Goal: Information Seeking & Learning: Understand process/instructions

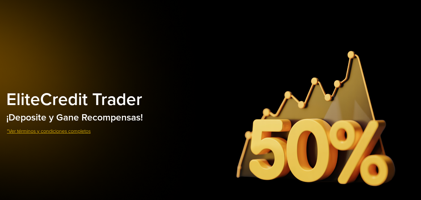
click at [52, 128] on link "*Ver términos y condiciones completos" at bounding box center [48, 131] width 85 height 15
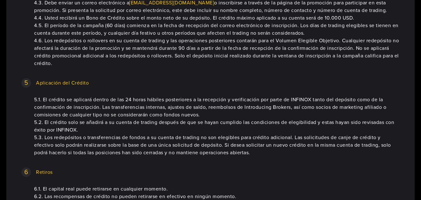
scroll to position [565, 0]
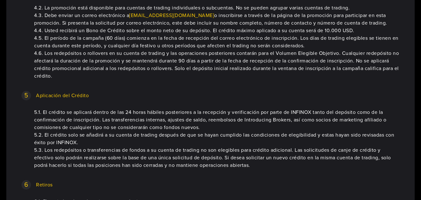
click at [69, 96] on span "Aplicación del Crédito" at bounding box center [62, 96] width 53 height 8
click at [26, 95] on span "5" at bounding box center [25, 95] width 9 height 9
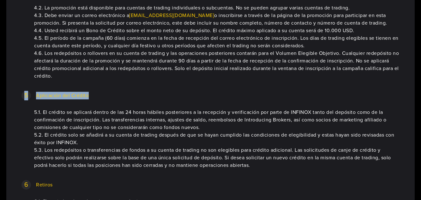
click at [165, 15] on link "promotions@infinox.com" at bounding box center [171, 15] width 85 height 6
click at [159, 13] on link "promotions@infinox.com" at bounding box center [171, 15] width 85 height 6
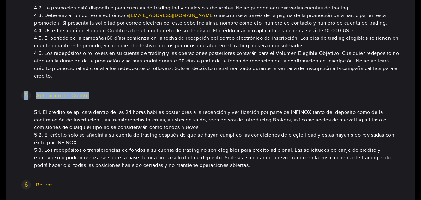
click at [159, 13] on link "promotions@infinox.com" at bounding box center [171, 15] width 85 height 6
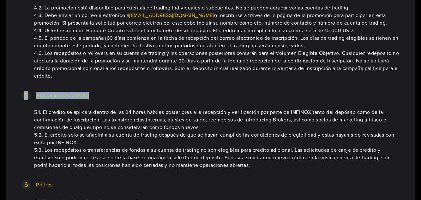
click at [124, 95] on p "5 Aplicación del Crédito" at bounding box center [210, 97] width 378 height 13
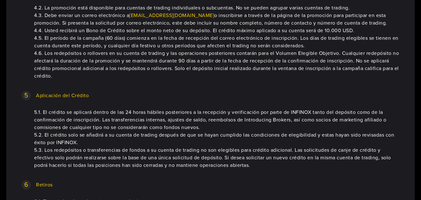
click at [155, 14] on link "promotions@infinox.com" at bounding box center [171, 15] width 85 height 6
